Goal: Information Seeking & Learning: Learn about a topic

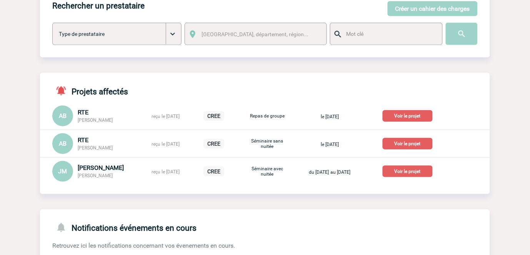
scroll to position [85, 0]
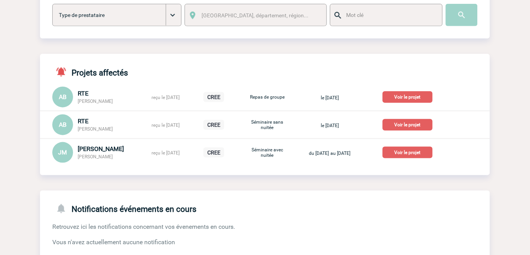
click at [420, 152] on p "Voir le projet" at bounding box center [408, 153] width 50 height 12
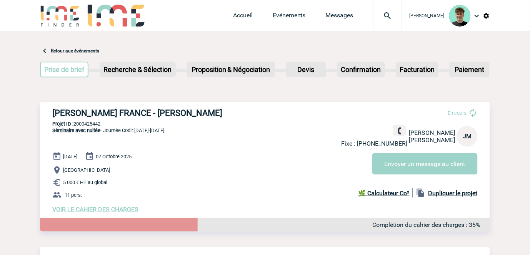
click at [66, 117] on h3 "[PERSON_NAME] FRANCE - [PERSON_NAME]" at bounding box center [167, 113] width 231 height 10
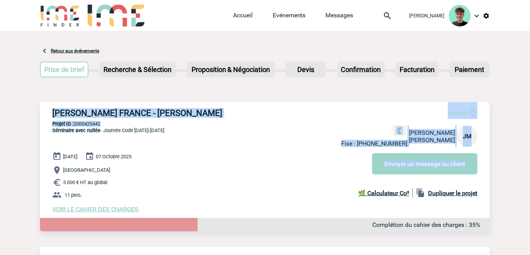
drag, startPoint x: 66, startPoint y: 117, endPoint x: 244, endPoint y: 113, distance: 178.2
click at [238, 118] on div "ROBERT BOSCH FRANCE - Jessica MANUEL MATONDO En cours Fixe : +33175345089 Jessi…" at bounding box center [265, 160] width 450 height 117
click at [247, 112] on h3 "[PERSON_NAME] FRANCE - [PERSON_NAME]" at bounding box center [167, 113] width 231 height 10
click at [245, 111] on h3 "[PERSON_NAME] FRANCE - [PERSON_NAME]" at bounding box center [167, 113] width 231 height 10
copy h3 "[PERSON_NAME] FRANCE - [PERSON_NAME]"
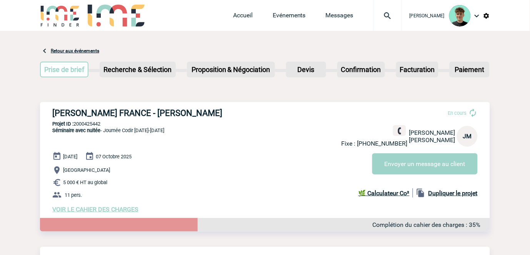
click at [105, 120] on div "ROBERT BOSCH FRANCE - Jessica MANUEL MATONDO En cours Fixe : +33175345089 Jessi…" at bounding box center [265, 160] width 450 height 117
click at [93, 124] on p "Projet ID : 2000425442" at bounding box center [265, 124] width 450 height 6
copy p "2000425442"
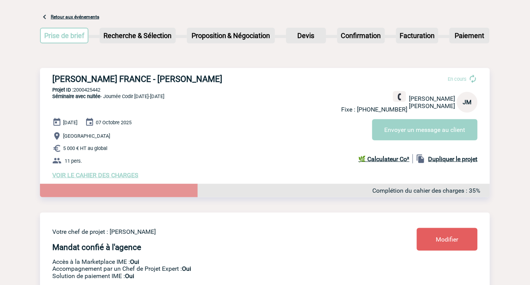
scroll to position [32, 0]
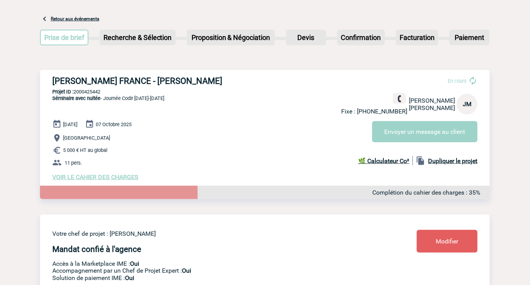
click at [86, 176] on span "VOIR LE CAHIER DES CHARGES" at bounding box center [95, 177] width 86 height 7
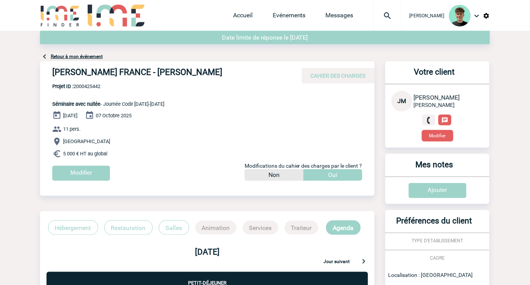
click at [84, 60] on div "Retour à mon événement" at bounding box center [265, 46] width 450 height 30
click at [85, 58] on link "Retour à mon événement" at bounding box center [77, 56] width 52 height 5
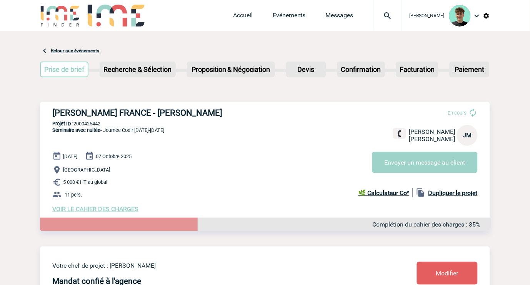
click at [118, 130] on span "Séminaire avec nuitée - Journée Codir 6-7 octobre" at bounding box center [108, 130] width 112 height 6
drag, startPoint x: 118, startPoint y: 130, endPoint x: 178, endPoint y: 135, distance: 60.7
click at [178, 135] on div "ROBERT BOSCH FRANCE - Jessica MANUEL MATONDO En cours Jessica MANUEL MATONDO RO…" at bounding box center [265, 160] width 450 height 117
copy div "Journée Codir 6-7 octobre"
click at [67, 48] on link "Retour aux événements" at bounding box center [75, 50] width 48 height 5
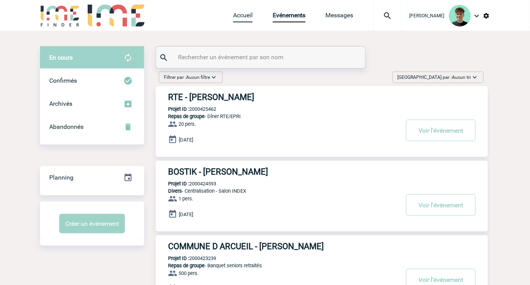
click at [251, 18] on link "Accueil" at bounding box center [243, 17] width 20 height 11
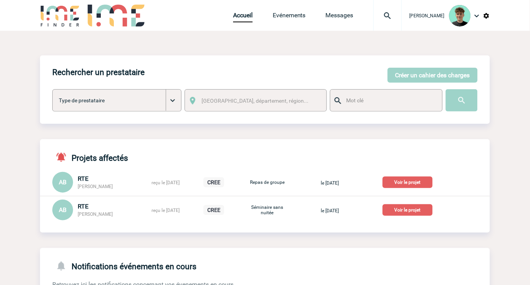
click at [400, 212] on p "Voir le projet" at bounding box center [408, 210] width 50 height 12
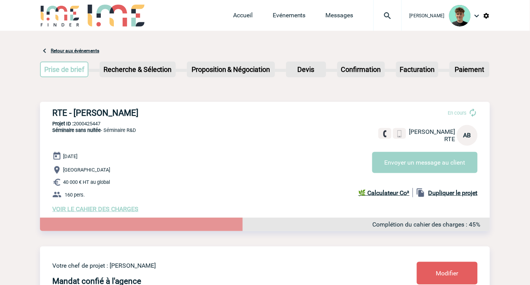
click at [57, 116] on h3 "RTE - [PERSON_NAME]" at bounding box center [167, 113] width 231 height 10
drag, startPoint x: 57, startPoint y: 116, endPoint x: 147, endPoint y: 112, distance: 90.1
click at [135, 112] on h3 "RTE - [PERSON_NAME]" at bounding box center [167, 113] width 231 height 10
copy div "RTE - [PERSON_NAME]"
click at [104, 121] on p "Projet ID : 2000425447" at bounding box center [265, 124] width 450 height 6
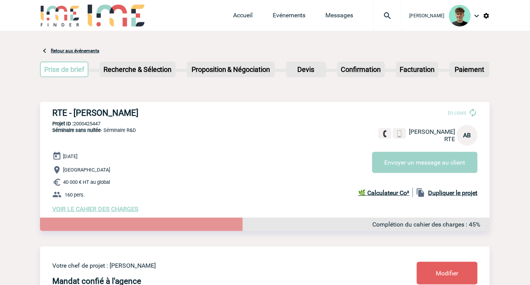
click at [99, 122] on p "Projet ID : 2000425447" at bounding box center [265, 124] width 450 height 6
copy p "2000425447"
click at [394, 17] on img at bounding box center [388, 15] width 28 height 9
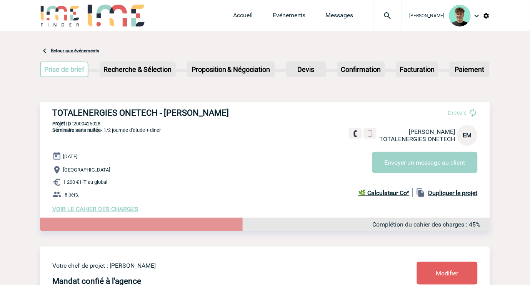
click at [99, 127] on div "TOTALENERGIES ONETECH - [PERSON_NAME] En cours [PERSON_NAME] TOTALENERGIES ONET…" at bounding box center [265, 160] width 450 height 117
click at [98, 122] on p "Projet ID : 2000425028" at bounding box center [265, 124] width 450 height 6
copy p "2000425028"
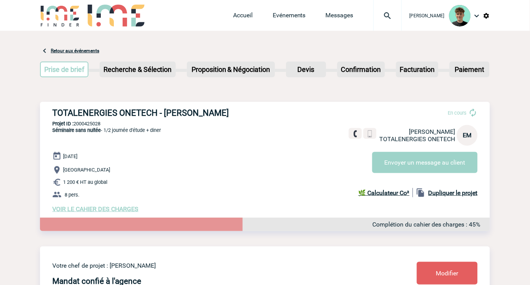
click at [393, 17] on img at bounding box center [388, 15] width 28 height 9
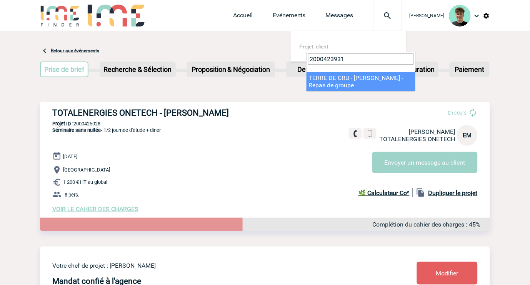
type input "2000423931"
select select "23432"
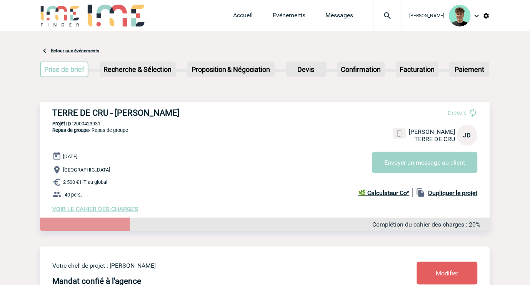
click at [170, 139] on div "TERRE DE CRU - Jessy DOIN En cours Jessy DOIN TERRE DE CRU JD Envoyer un messag…" at bounding box center [265, 160] width 450 height 117
drag, startPoint x: 185, startPoint y: 128, endPoint x: 310, endPoint y: 45, distance: 150.2
click at [197, 117] on div "TERRE DE CRU - Jessy DOIN En cours Jessy DOIN TERRE DE CRU JD Envoyer un messag…" at bounding box center [265, 160] width 450 height 117
click at [397, 8] on div at bounding box center [388, 15] width 28 height 31
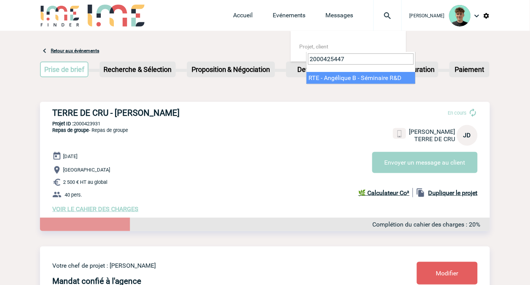
type input "2000425447"
select select "24948"
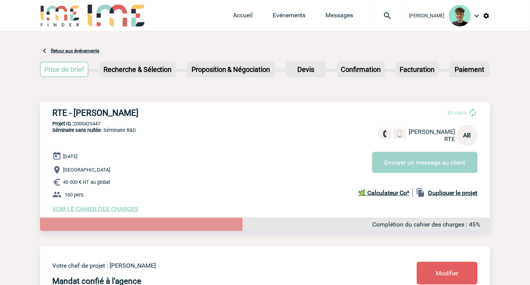
drag, startPoint x: 65, startPoint y: 157, endPoint x: 109, endPoint y: 155, distance: 43.1
click at [109, 155] on div "[DATE] [GEOGRAPHIC_DATA] 40 000 € HT au global 160 pers. VOIR LE CAHIER DES CHA…" at bounding box center [271, 182] width 438 height 61
drag, startPoint x: 102, startPoint y: 157, endPoint x: 62, endPoint y: 162, distance: 40.1
click at [62, 162] on div "[DATE] [GEOGRAPHIC_DATA] 40 000 € HT au global 160 pers. VOIR LE CAHIER DES CHA…" at bounding box center [271, 182] width 438 height 61
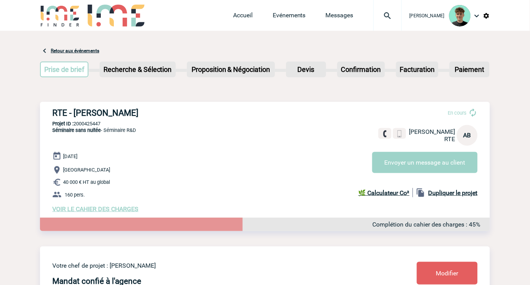
copy div "[DATE]"
click at [66, 183] on span "40 000 € HT au global" at bounding box center [86, 183] width 47 height 6
drag, startPoint x: 66, startPoint y: 183, endPoint x: 119, endPoint y: 183, distance: 52.7
click at [119, 183] on p "40 000 € HT au global" at bounding box center [271, 182] width 438 height 9
copy div "40 000 € HT au global"
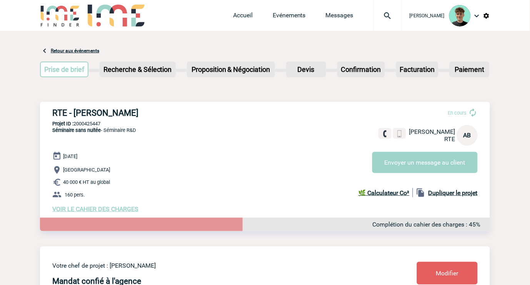
drag, startPoint x: 136, startPoint y: 189, endPoint x: 131, endPoint y: 194, distance: 6.8
click at [136, 190] on div "[DATE] [GEOGRAPHIC_DATA] 40 000 € HT au global 160 pers. VOIR LE CAHIER DES CHA…" at bounding box center [271, 182] width 438 height 61
click at [110, 209] on span "VOIR LE CAHIER DES CHARGES" at bounding box center [95, 208] width 86 height 7
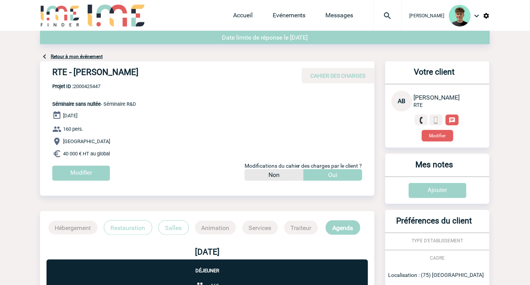
click at [67, 60] on div "Retour à mon événement" at bounding box center [265, 46] width 450 height 30
click at [69, 57] on link "Retour à mon événement" at bounding box center [77, 56] width 52 height 5
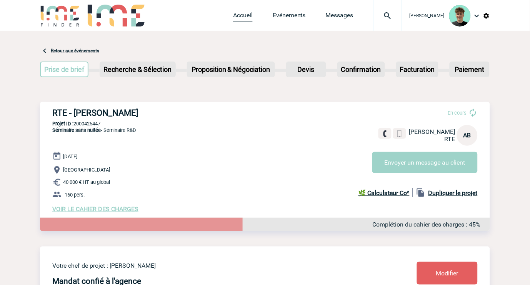
click at [253, 18] on link "Accueil" at bounding box center [243, 17] width 20 height 11
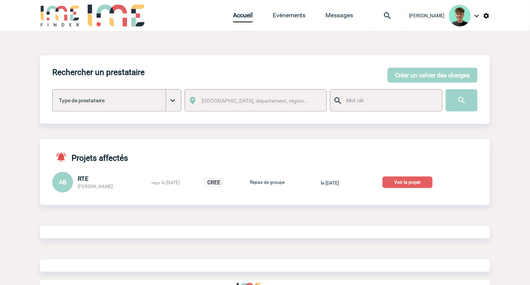
click at [404, 183] on p "Voir le projet" at bounding box center [408, 183] width 50 height 12
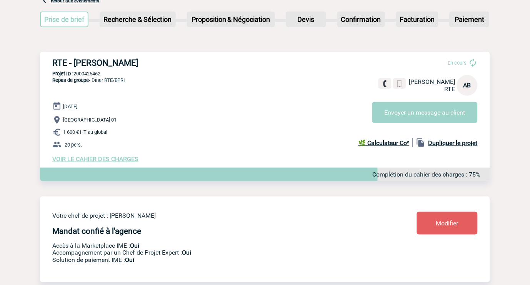
scroll to position [43, 0]
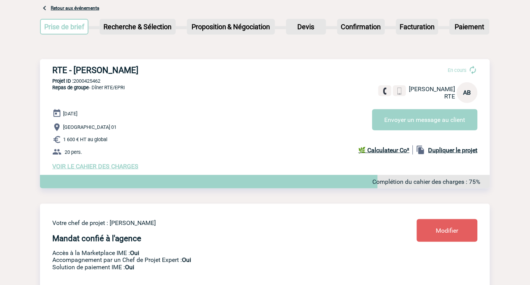
click at [63, 70] on h3 "RTE - [PERSON_NAME]" at bounding box center [167, 70] width 231 height 10
drag, startPoint x: 63, startPoint y: 70, endPoint x: 120, endPoint y: 70, distance: 56.6
click at [120, 70] on h3 "RTE - [PERSON_NAME]" at bounding box center [167, 70] width 231 height 10
click at [60, 71] on h3 "RTE - [PERSON_NAME]" at bounding box center [167, 70] width 231 height 10
drag, startPoint x: 60, startPoint y: 71, endPoint x: 113, endPoint y: 74, distance: 53.6
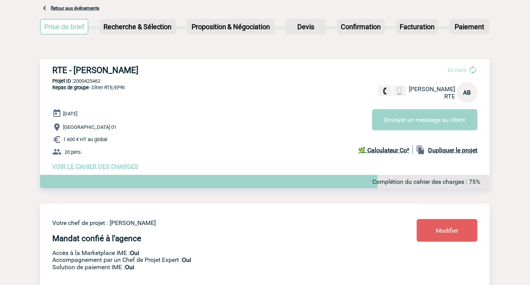
click at [113, 74] on h3 "RTE - [PERSON_NAME]" at bounding box center [167, 70] width 231 height 10
click at [89, 76] on div "RTE - [PERSON_NAME] En cours [PERSON_NAME] RTE AB Envoyer un message au client …" at bounding box center [265, 117] width 450 height 117
click at [90, 76] on div "RTE - [PERSON_NAME] En cours [PERSON_NAME] RTE AB Envoyer un message au client …" at bounding box center [265, 117] width 450 height 117
copy p "2000425462"
click at [93, 81] on p "Projet ID : 2000425462" at bounding box center [265, 81] width 450 height 6
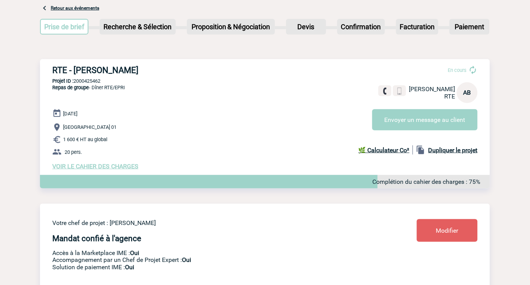
click at [93, 80] on p "Projet ID : 2000425462" at bounding box center [265, 81] width 450 height 6
click at [91, 107] on p "Repas de groupe - Dîner RTE/EPRI" at bounding box center [82, 96] width 85 height 25
